Goal: Task Accomplishment & Management: Manage account settings

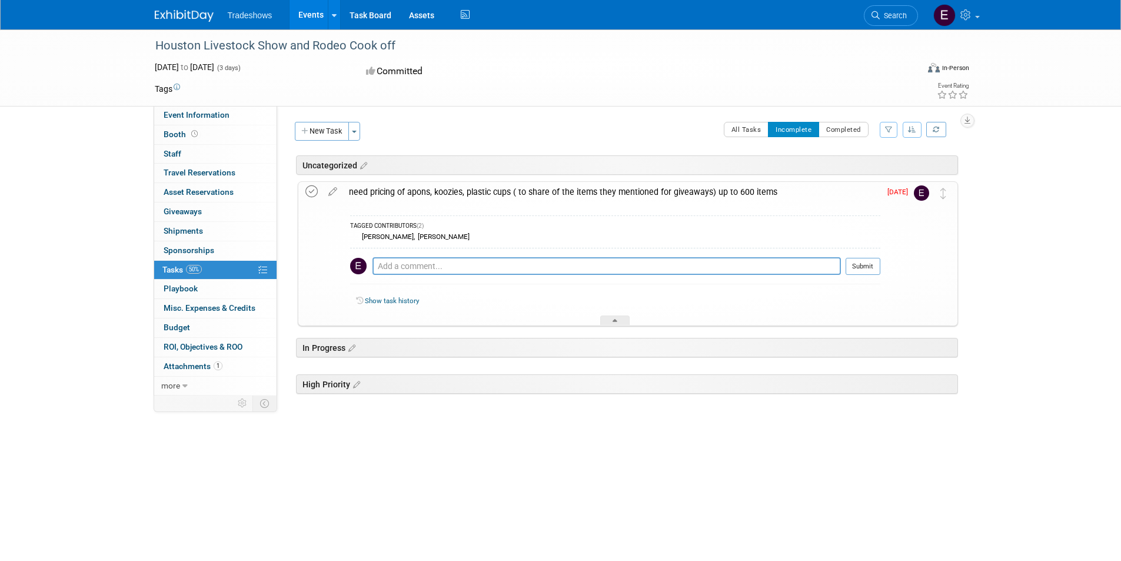
click at [313, 191] on icon at bounding box center [312, 191] width 12 height 12
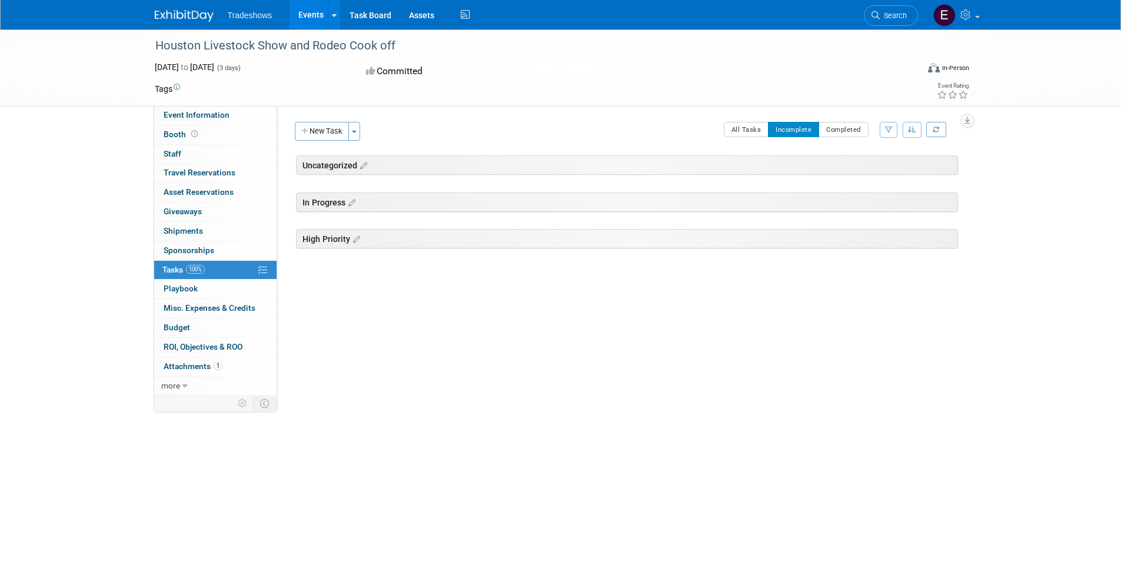
click at [363, 210] on div "In Progress" at bounding box center [627, 202] width 662 height 19
click at [351, 197] on link at bounding box center [351, 202] width 10 height 12
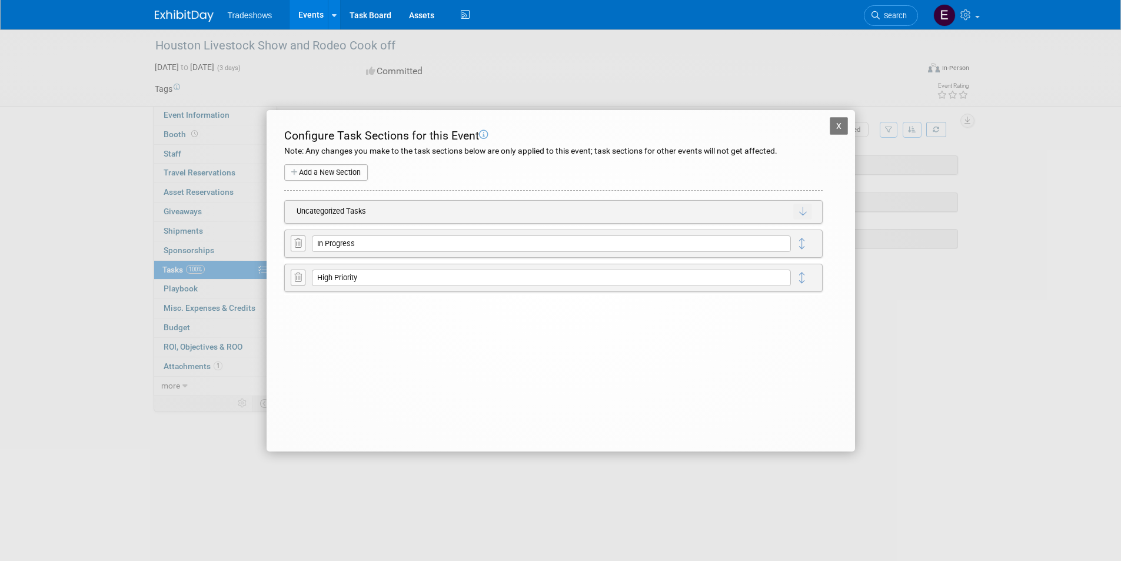
click at [842, 130] on button "X" at bounding box center [839, 126] width 19 height 18
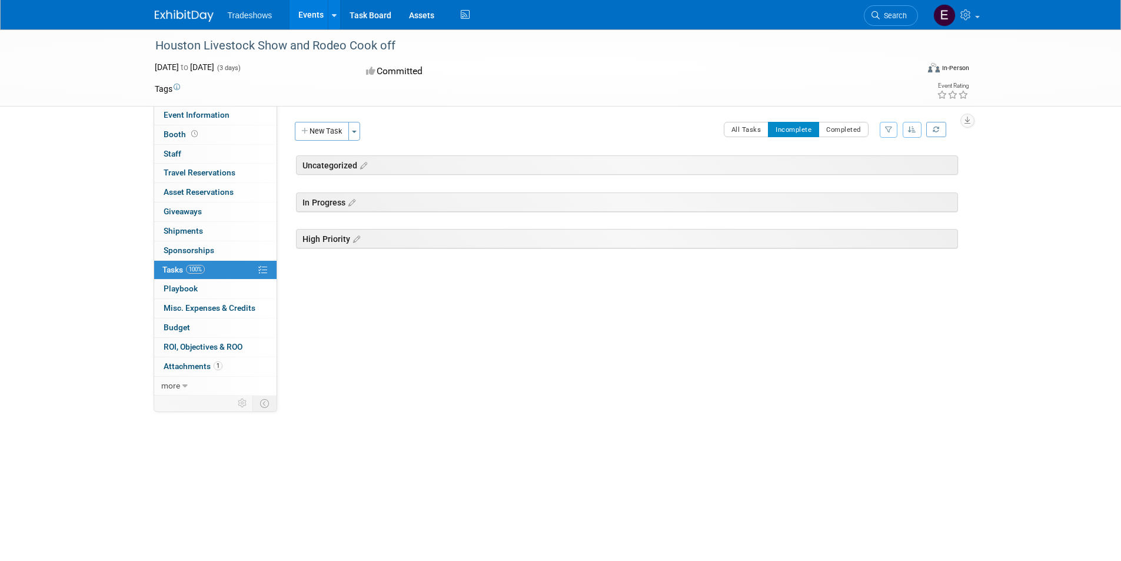
click at [928, 280] on div "Uncategorized Houston Livestock Show and Rodeo Cook off Feb 26, 2026 to Feb 28,…" at bounding box center [625, 228] width 666 height 147
click at [584, 167] on div "Uncategorized" at bounding box center [627, 164] width 662 height 19
click at [445, 165] on div "Uncategorized" at bounding box center [627, 164] width 662 height 19
click at [217, 122] on link "Event Information" at bounding box center [215, 115] width 122 height 19
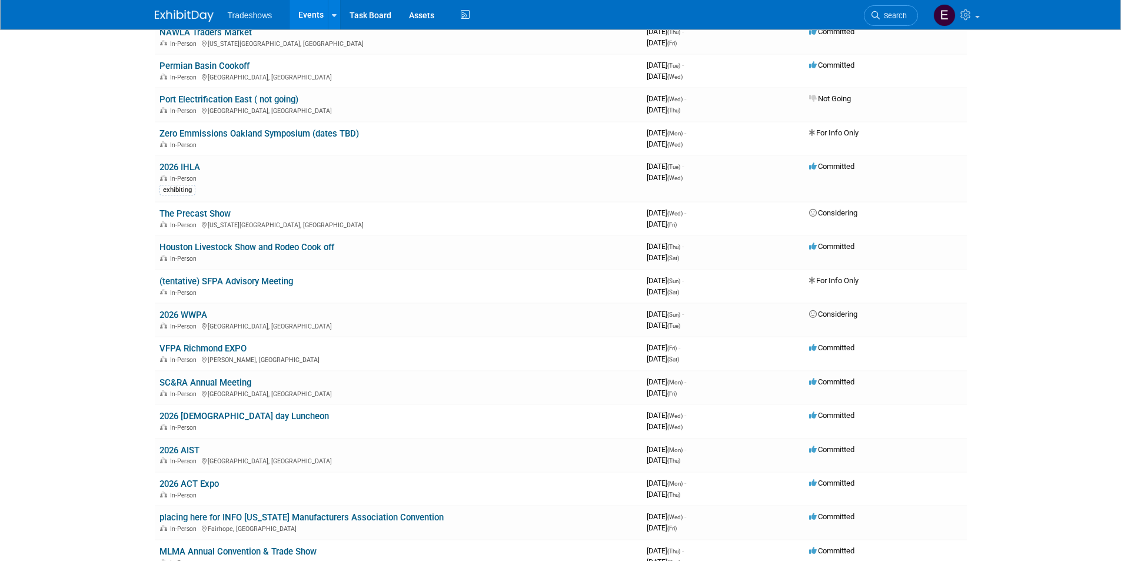
scroll to position [824, 0]
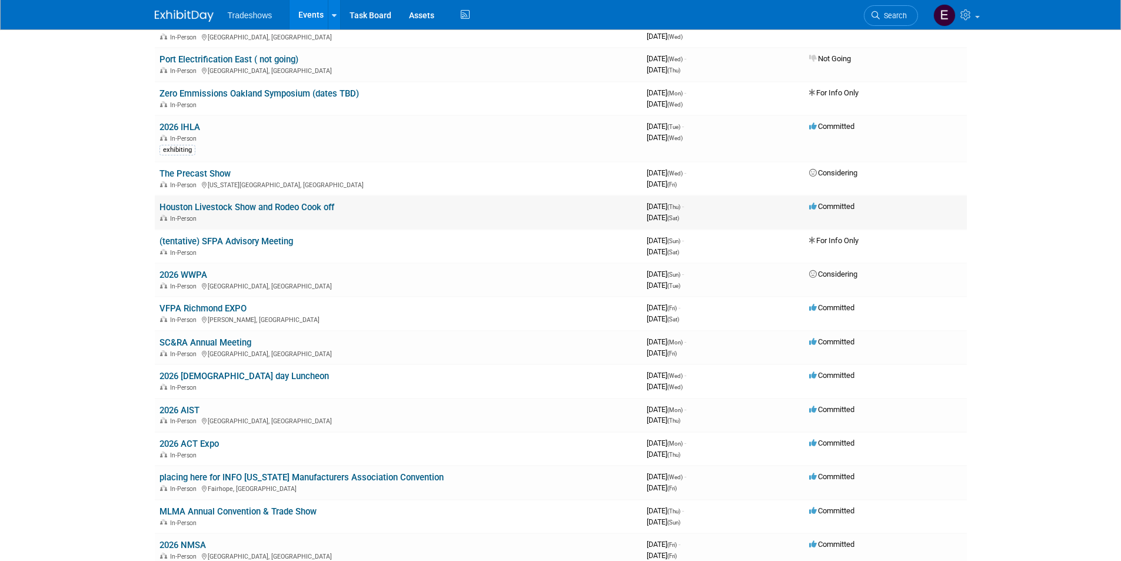
click at [277, 205] on link "Houston Livestock Show and Rodeo Cook off" at bounding box center [247, 207] width 175 height 11
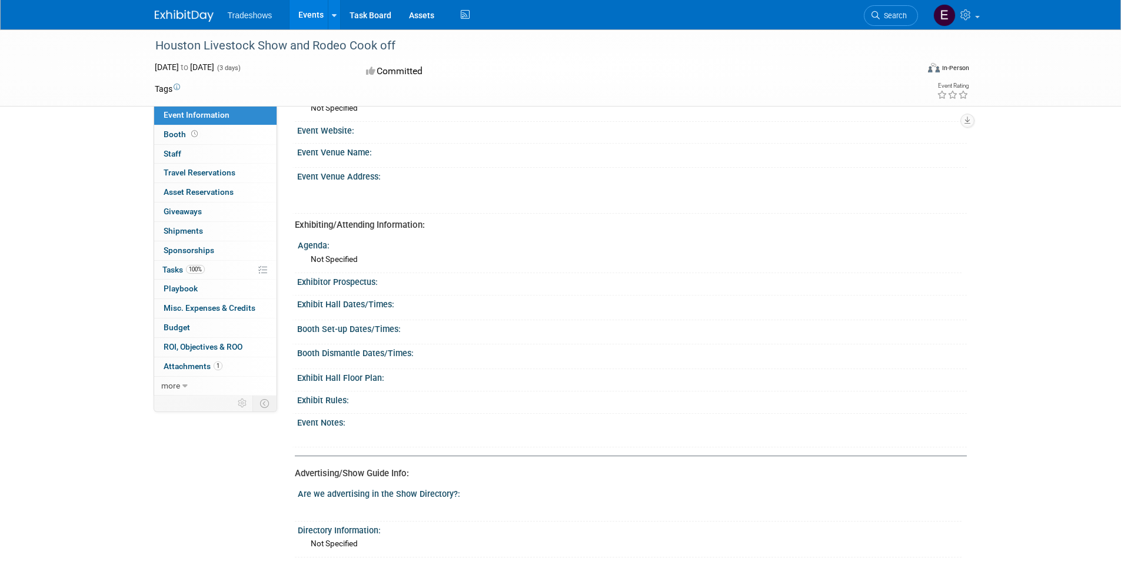
scroll to position [426, 0]
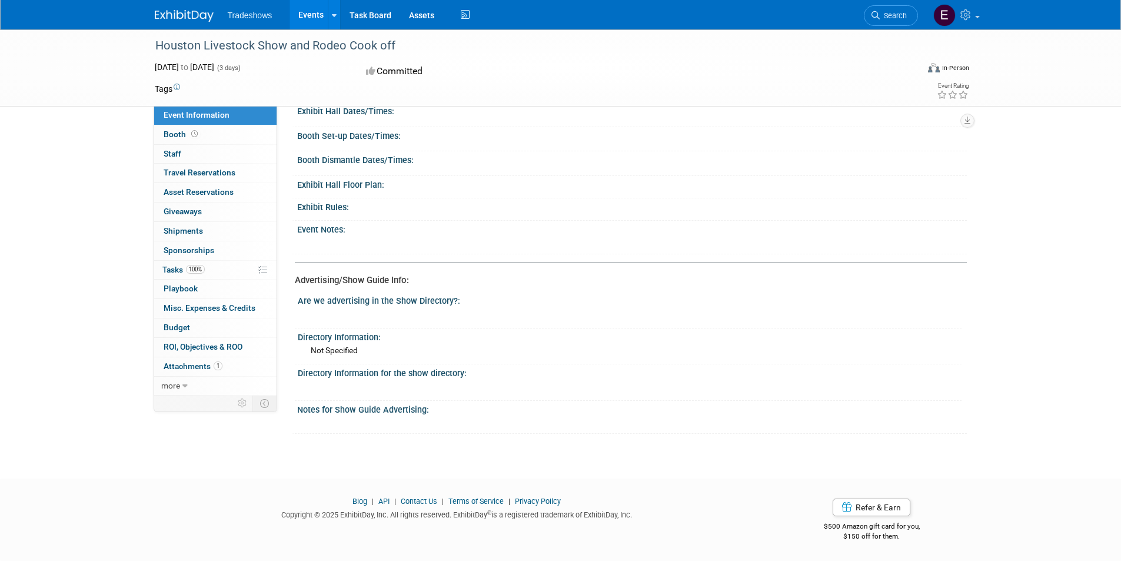
click at [855, 407] on div "Notes for Show Guide Advertising:" at bounding box center [632, 408] width 670 height 15
